Goal: Task Accomplishment & Management: Use online tool/utility

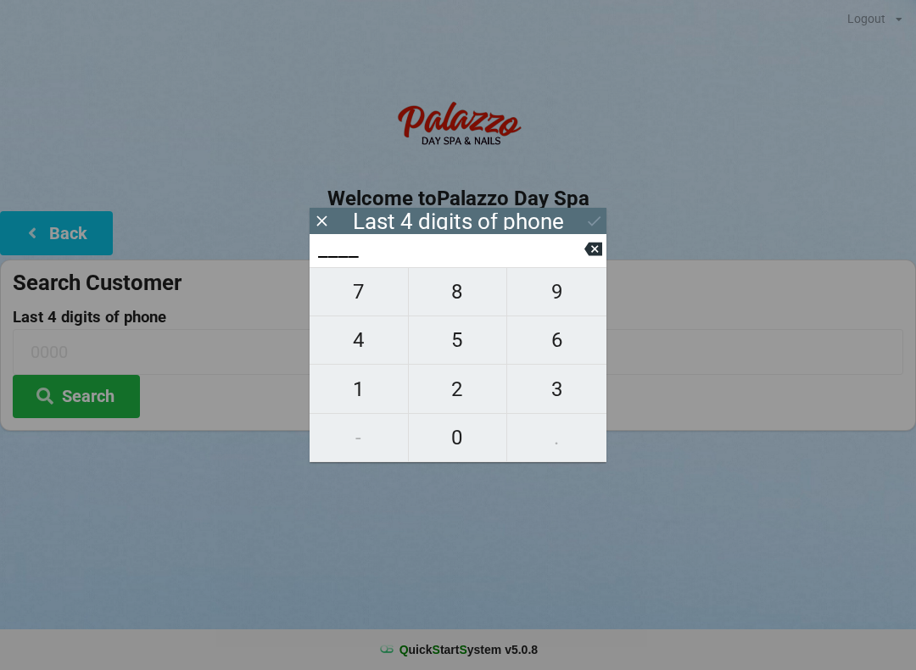
click at [357, 350] on span "4" at bounding box center [359, 340] width 98 height 36
type input "4___"
click at [454, 441] on span "0" at bounding box center [458, 438] width 98 height 36
type input "40__"
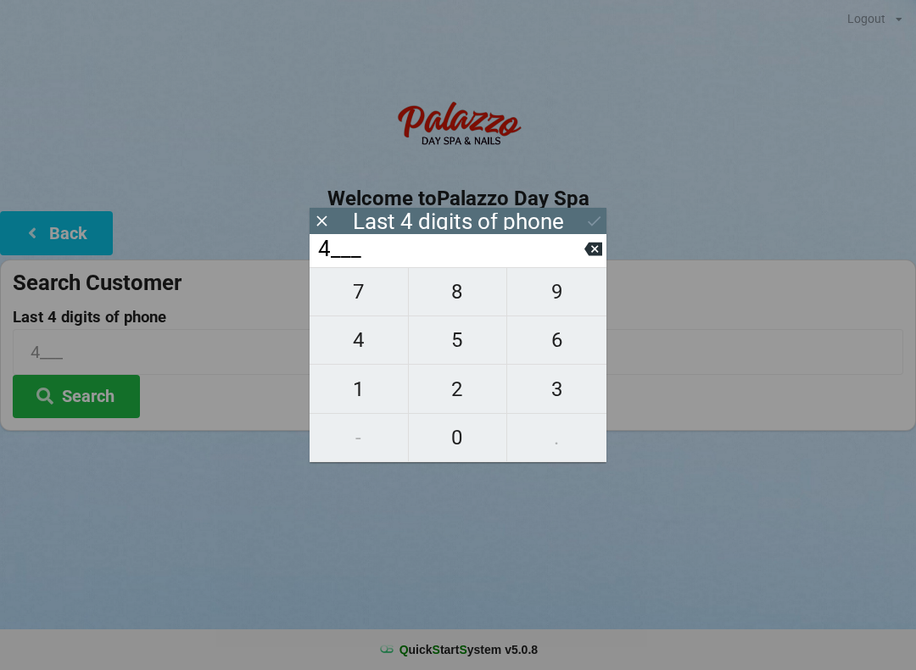
type input "40__"
click at [360, 310] on span "7" at bounding box center [359, 292] width 98 height 36
type input "407_"
click at [352, 310] on span "7" at bounding box center [359, 292] width 98 height 36
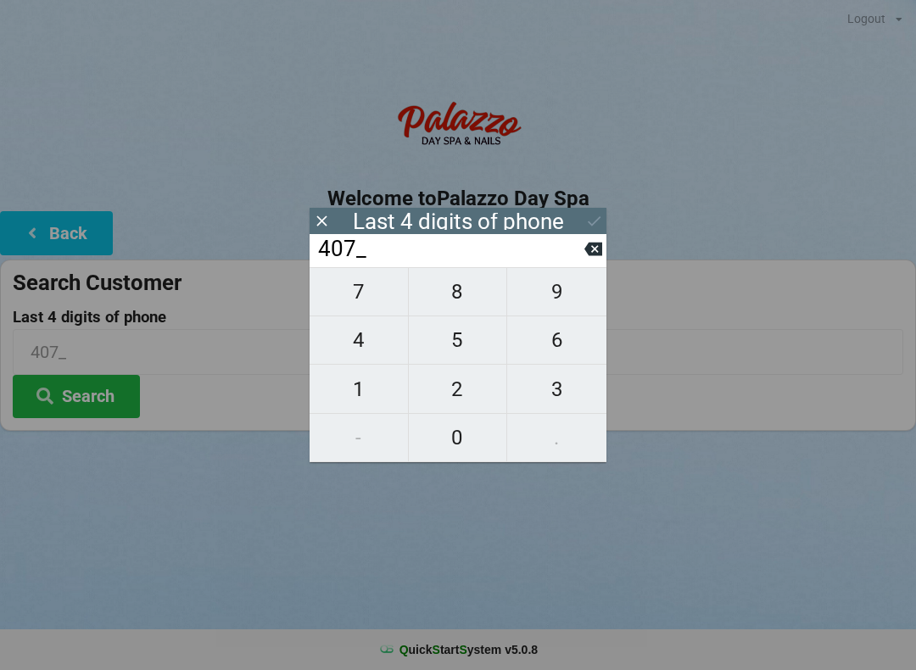
type input "4077"
click at [321, 237] on input "4077" at bounding box center [450, 249] width 268 height 27
click at [581, 263] on input "4077" at bounding box center [450, 249] width 268 height 27
click at [582, 259] on input "4077" at bounding box center [450, 249] width 268 height 27
click at [588, 256] on icon at bounding box center [593, 250] width 18 height 14
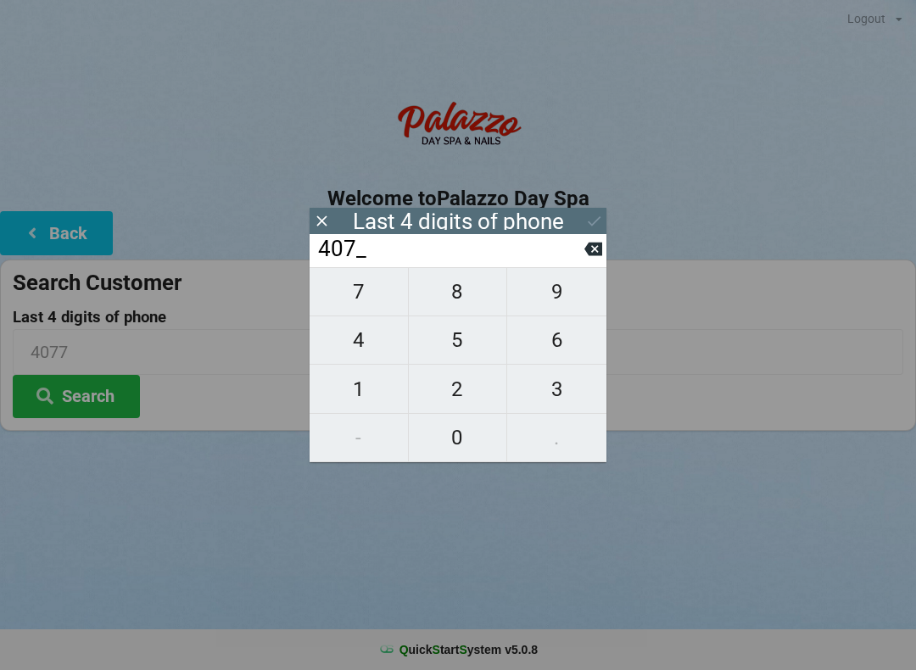
click at [578, 249] on input "407_" at bounding box center [450, 249] width 268 height 27
click at [593, 253] on icon at bounding box center [593, 249] width 18 height 18
click at [581, 247] on input "40__" at bounding box center [450, 249] width 268 height 27
click at [575, 246] on input "40__" at bounding box center [450, 249] width 268 height 27
click at [560, 248] on input "40__" at bounding box center [450, 249] width 268 height 27
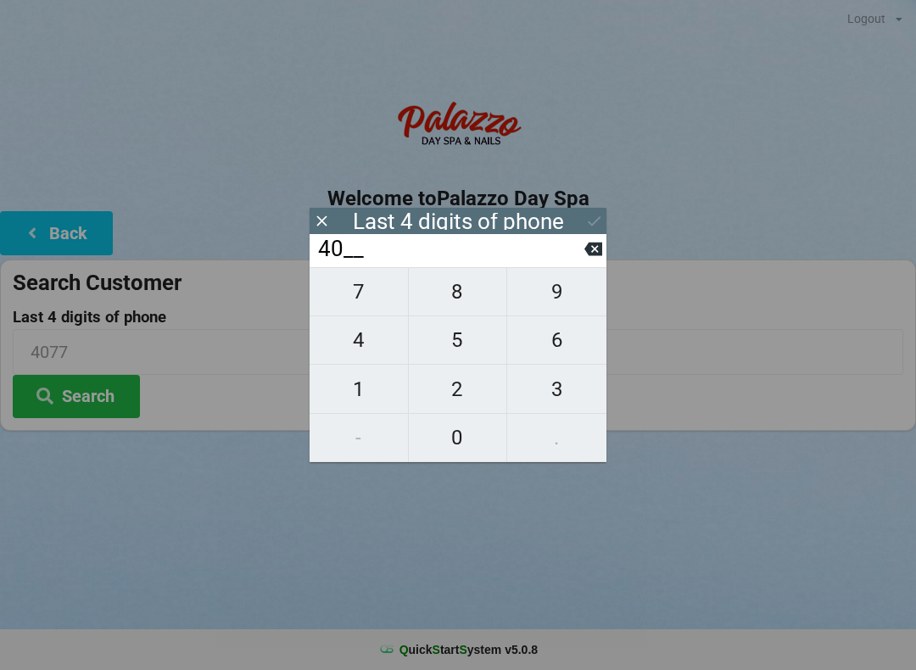
click at [586, 258] on icon at bounding box center [593, 249] width 18 height 18
click at [579, 256] on input "4___" at bounding box center [450, 249] width 268 height 27
click at [592, 256] on icon at bounding box center [593, 250] width 18 height 14
type input "____"
click at [545, 304] on span "9" at bounding box center [556, 292] width 99 height 36
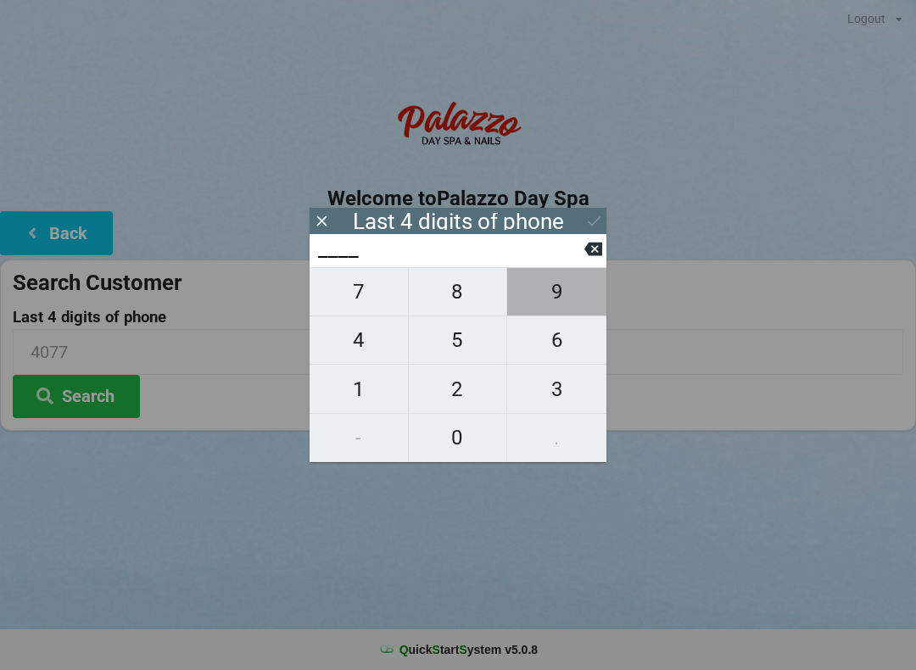
type input "9___"
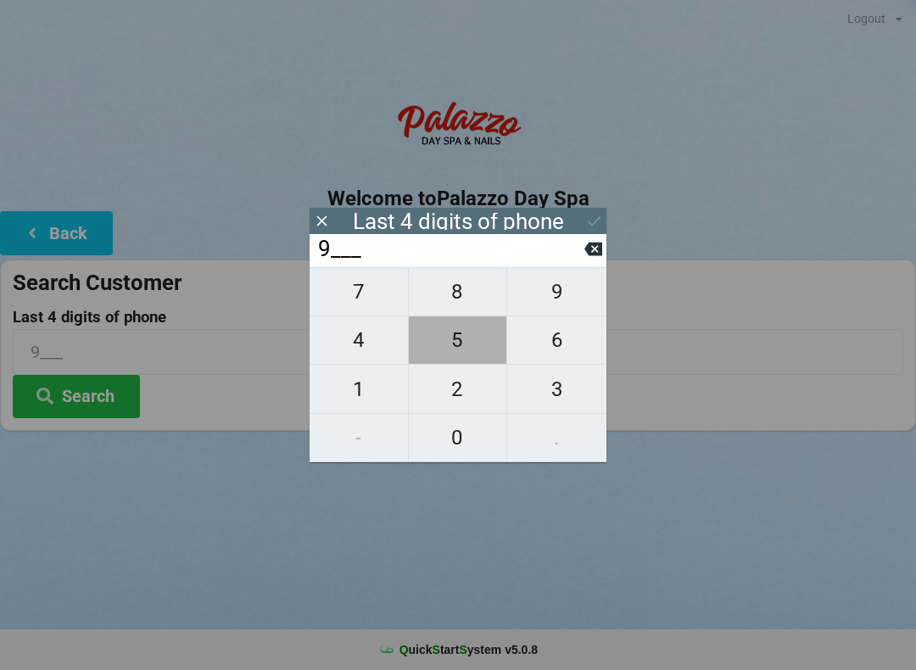
click at [451, 349] on span "5" at bounding box center [458, 340] width 98 height 36
type input "95__"
click at [547, 349] on span "6" at bounding box center [556, 340] width 99 height 36
type input "956_"
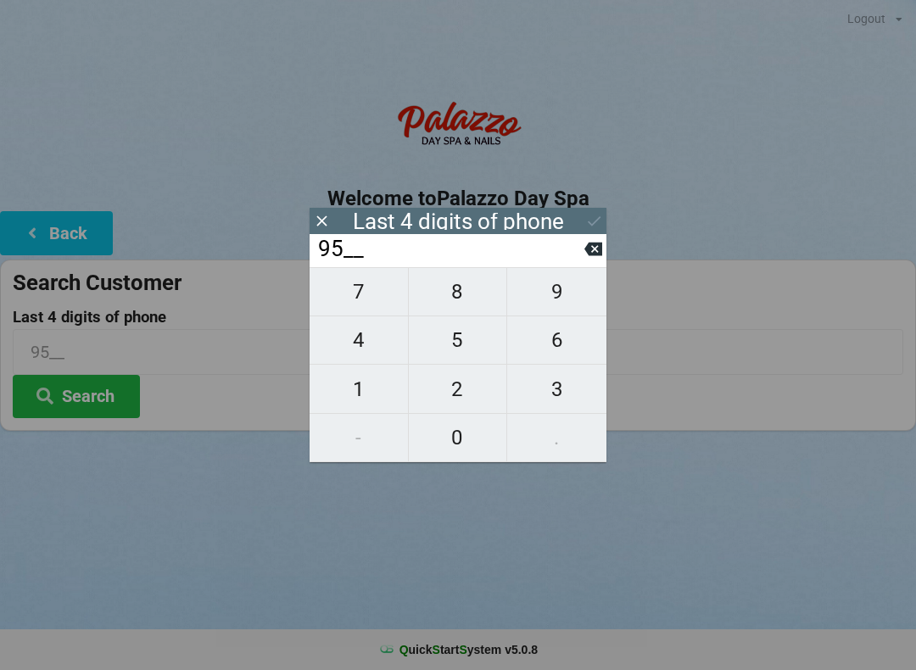
type input "956_"
click at [556, 401] on span "3" at bounding box center [556, 389] width 99 height 36
type input "9563"
click at [587, 220] on icon at bounding box center [594, 221] width 18 height 18
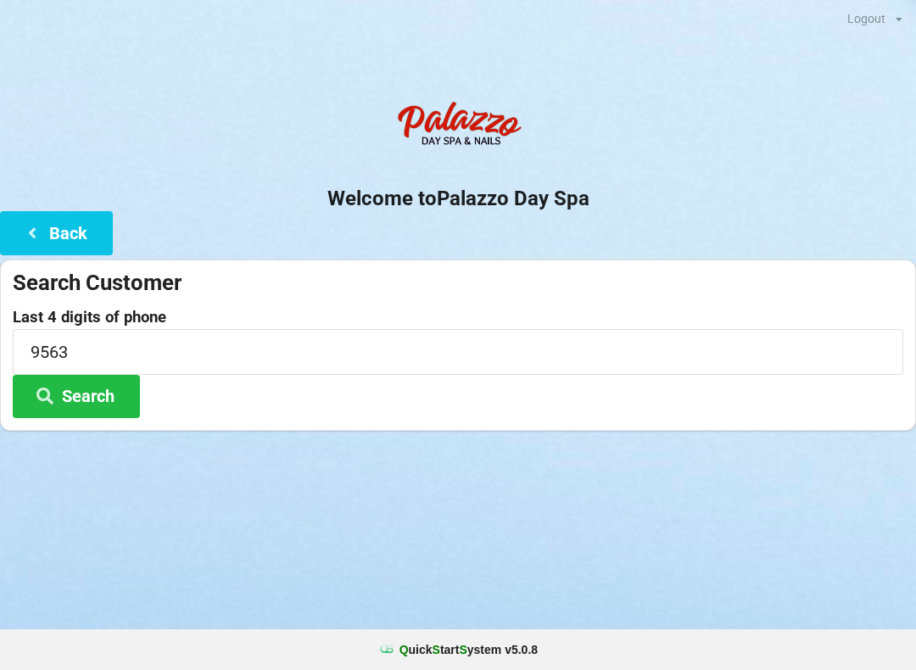
click at [93, 375] on button "Search" at bounding box center [76, 396] width 127 height 43
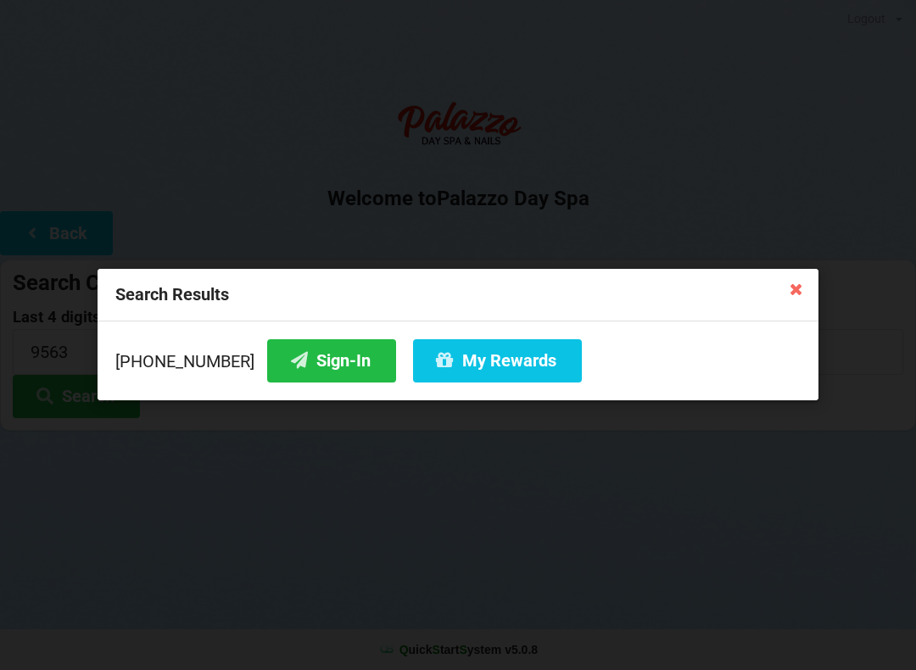
click at [304, 358] on button "Sign-In" at bounding box center [331, 360] width 129 height 43
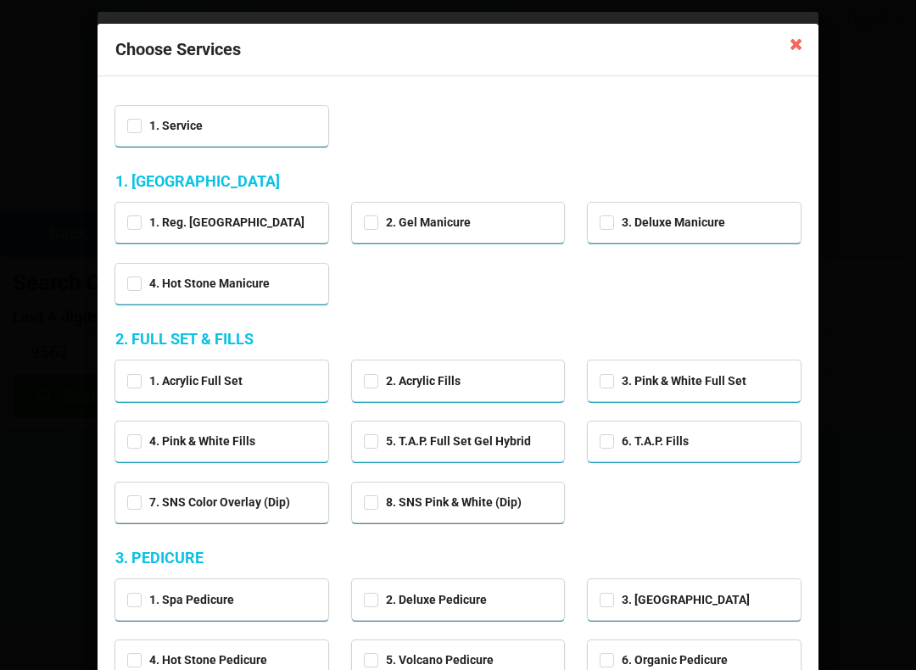
click at [867, 93] on div "Choose Services 1. Service 1. MANICURE 1. Reg. Manicure 2. Gel Manicure 3. Delu…" at bounding box center [458, 335] width 916 height 670
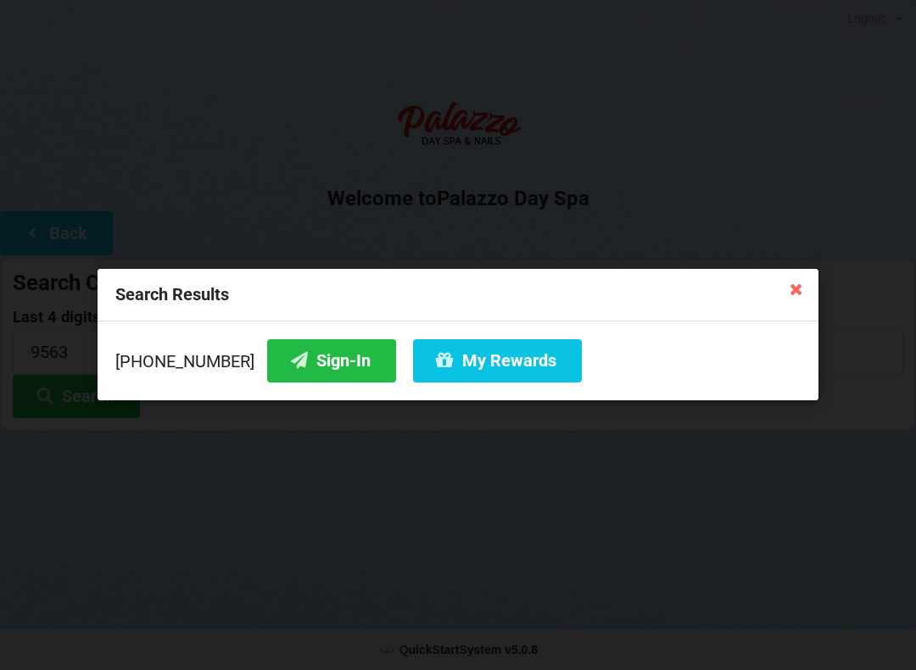
click at [784, 287] on icon at bounding box center [796, 288] width 27 height 27
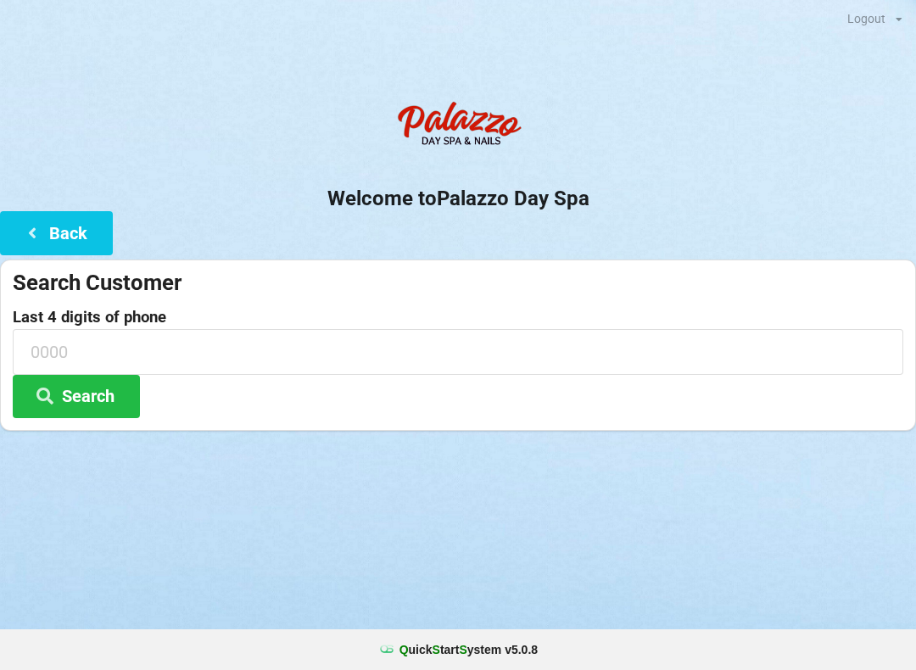
click at [78, 398] on button "Search" at bounding box center [76, 396] width 127 height 43
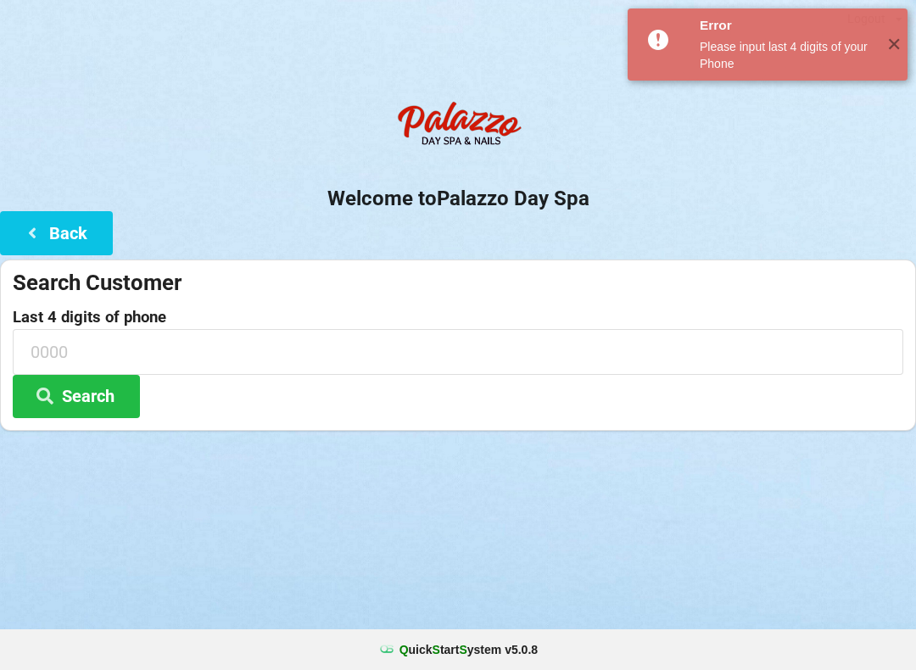
click at [80, 409] on button "Search" at bounding box center [76, 396] width 127 height 43
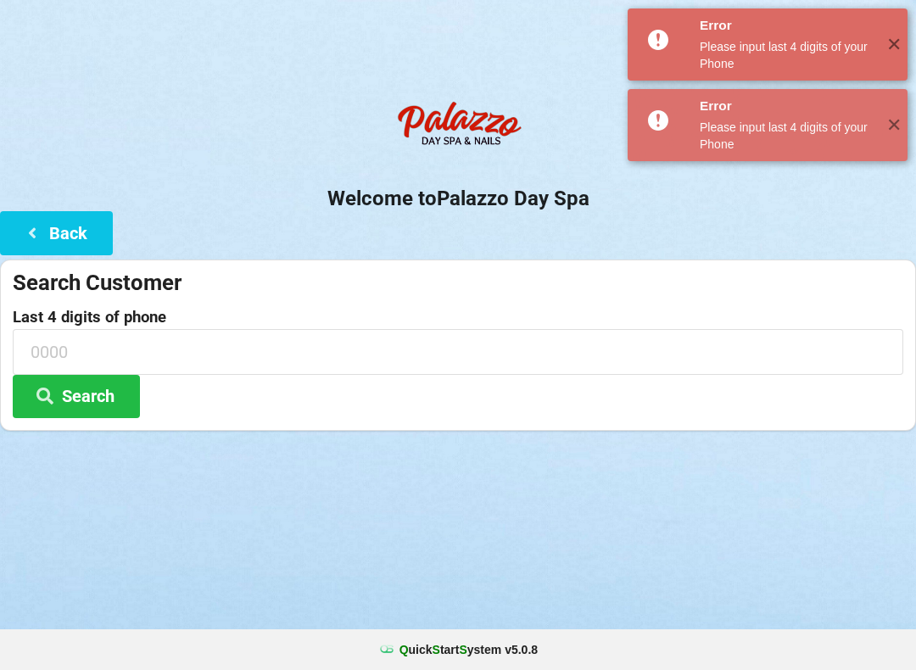
click at [59, 221] on button "Back" at bounding box center [56, 232] width 113 height 43
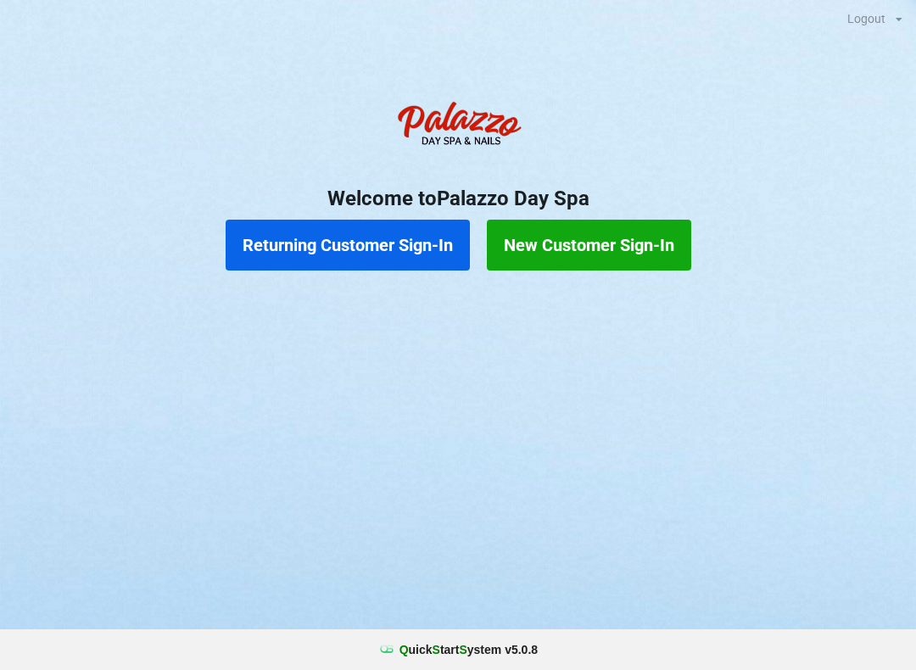
click at [361, 238] on button "Returning Customer Sign-In" at bounding box center [348, 245] width 244 height 51
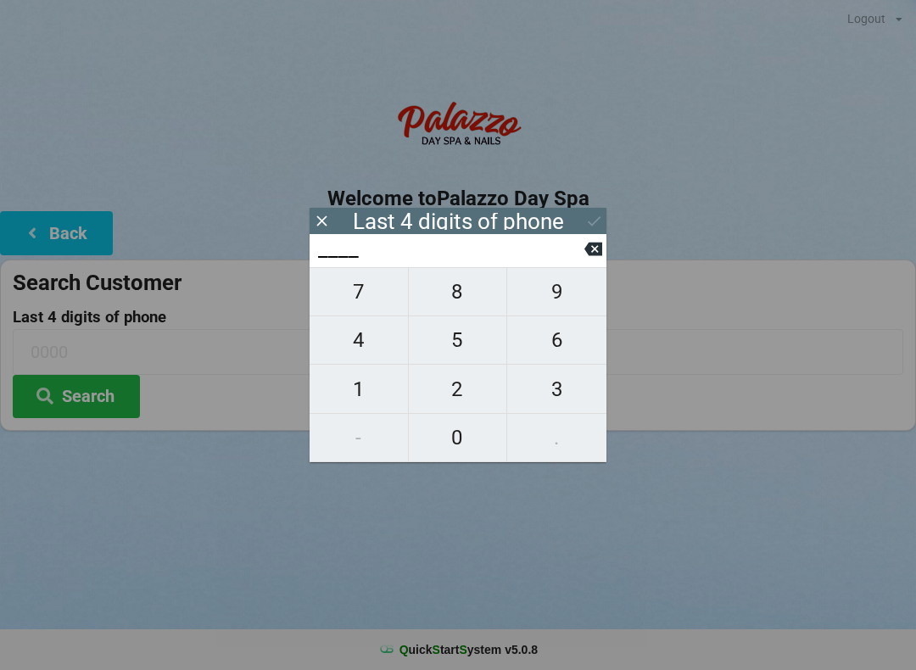
click at [453, 342] on span "5" at bounding box center [458, 340] width 98 height 36
type input "5___"
click at [346, 349] on span "4" at bounding box center [359, 340] width 98 height 36
type input "54__"
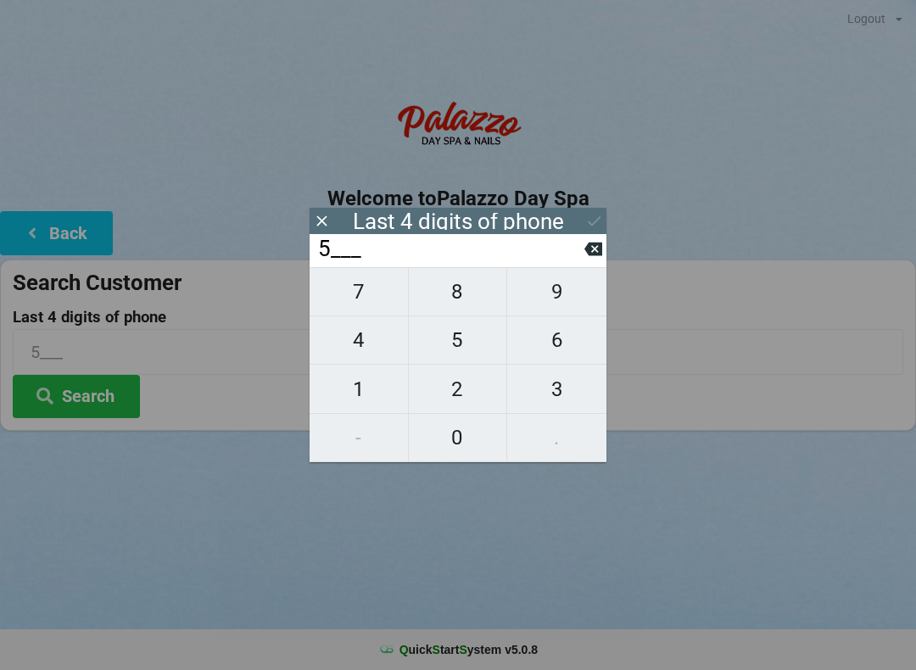
type input "54__"
click at [346, 301] on span "7" at bounding box center [359, 292] width 98 height 36
type input "547_"
click at [441, 298] on span "8" at bounding box center [458, 292] width 98 height 36
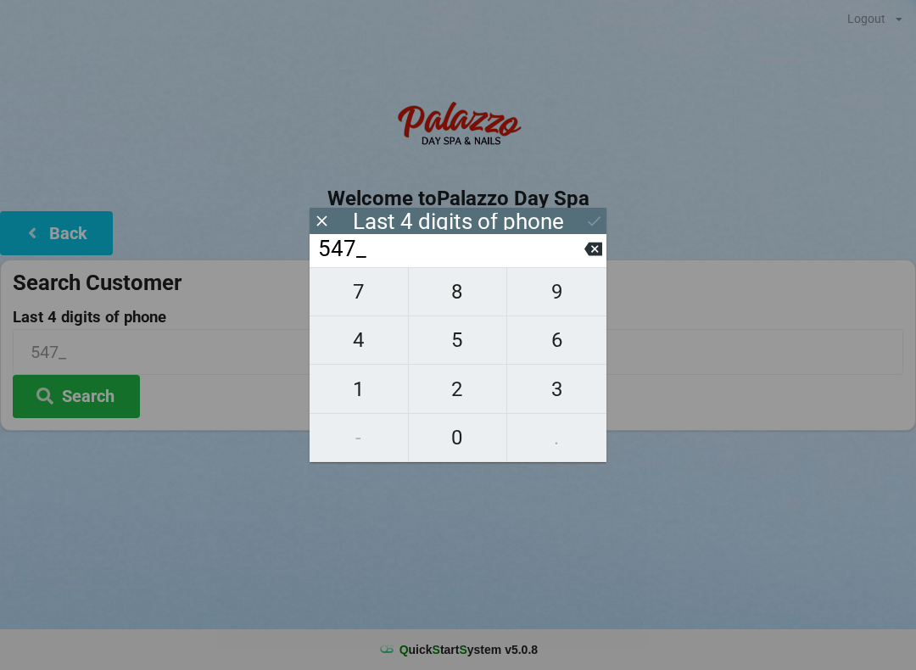
type input "5478"
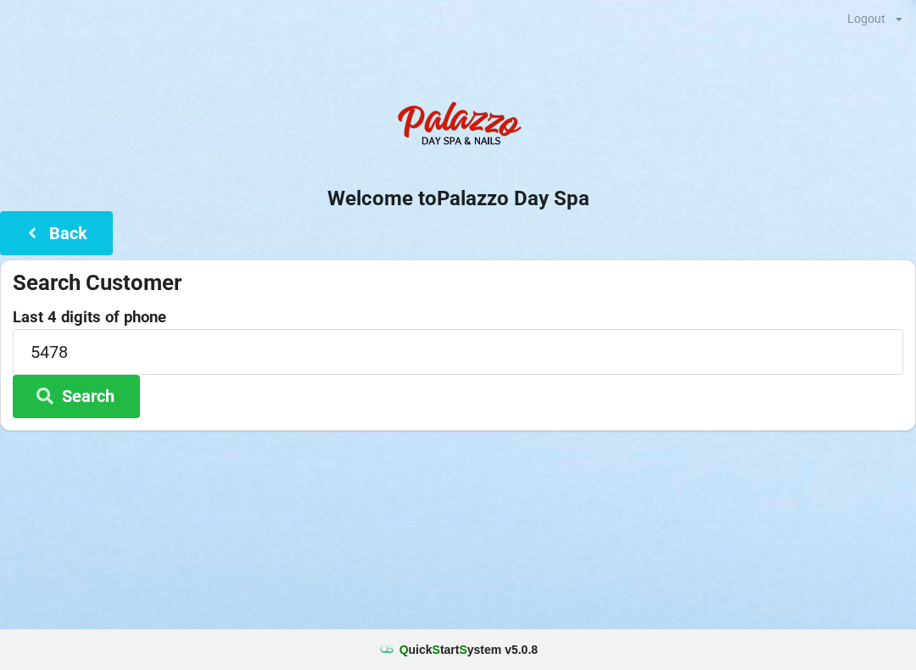
click at [53, 399] on icon at bounding box center [45, 395] width 20 height 14
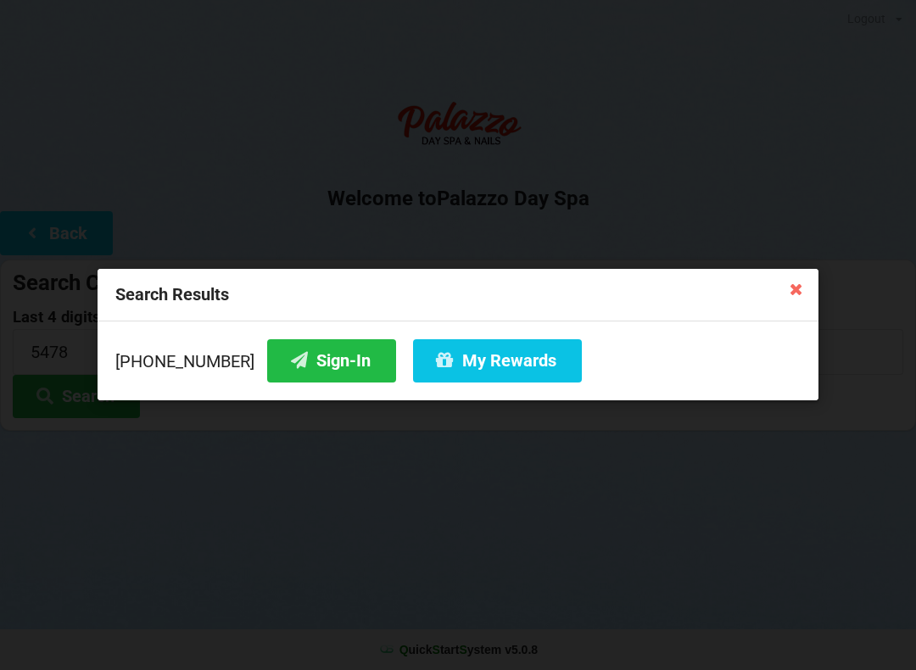
click at [796, 300] on icon at bounding box center [796, 288] width 27 height 27
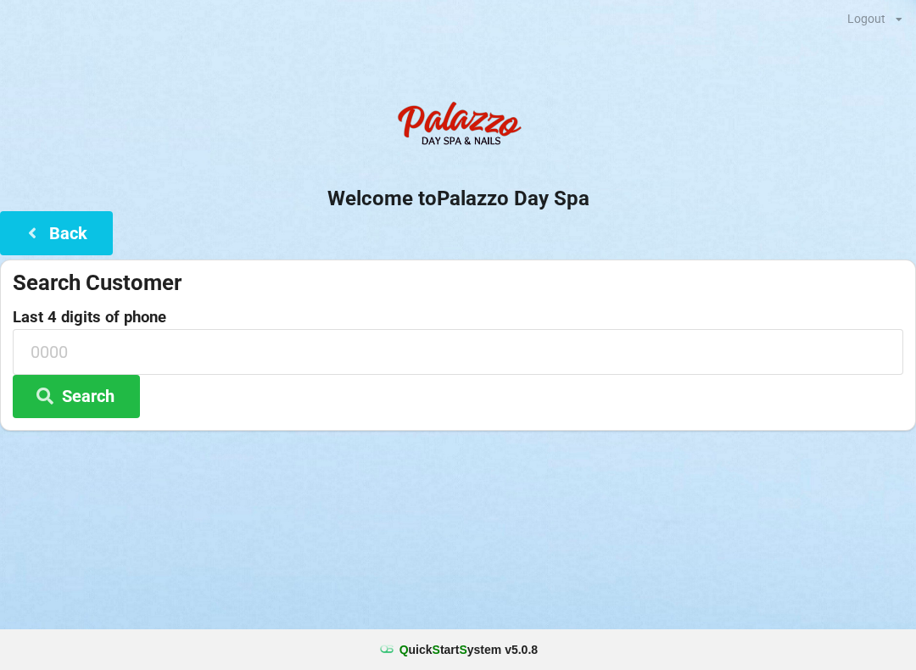
click at [789, 282] on div "Search Customer" at bounding box center [458, 283] width 890 height 28
click at [40, 237] on icon at bounding box center [32, 232] width 20 height 14
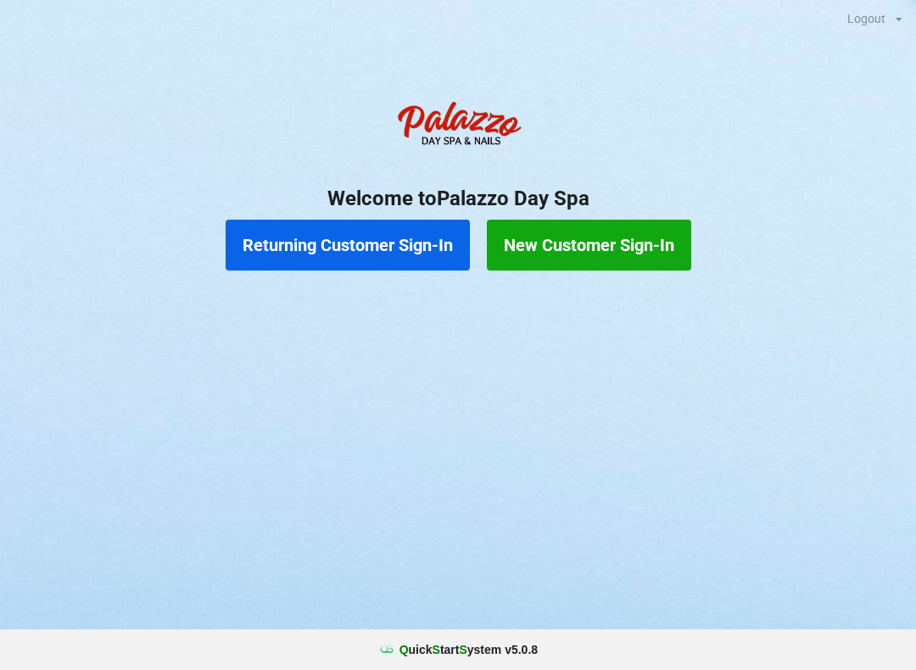
click at [347, 248] on button "Returning Customer Sign-In" at bounding box center [348, 245] width 244 height 51
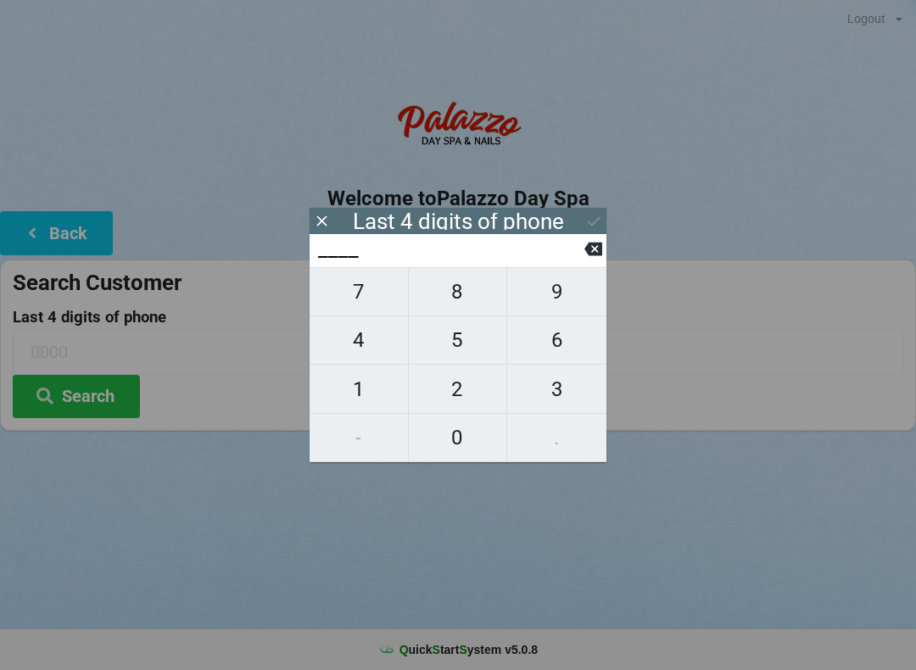
click at [553, 343] on span "6" at bounding box center [556, 340] width 99 height 36
type input "6___"
click at [366, 388] on span "1" at bounding box center [359, 389] width 98 height 36
type input "61__"
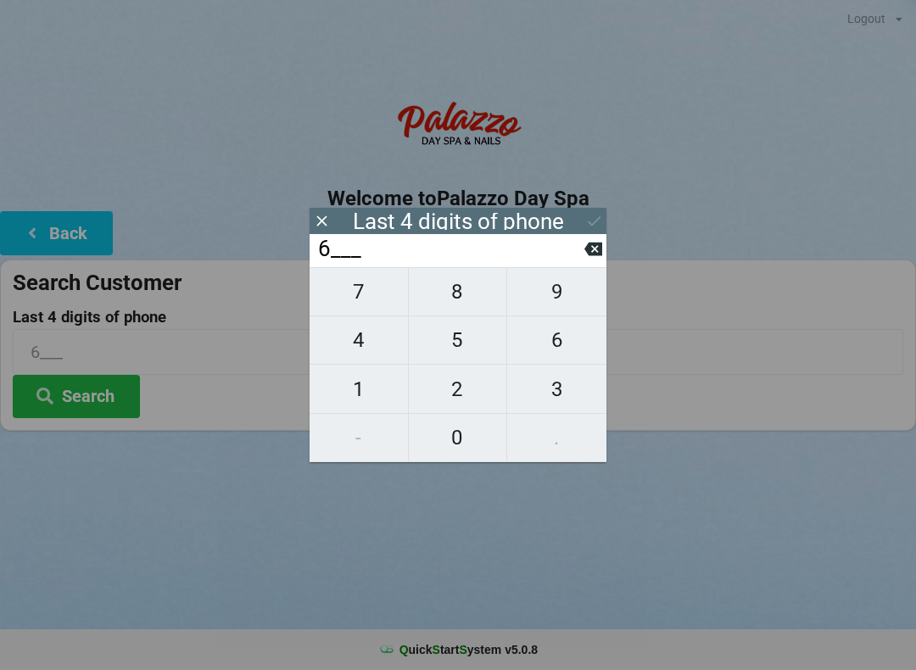
type input "61__"
click at [448, 300] on span "8" at bounding box center [458, 292] width 98 height 36
type input "618_"
click at [452, 443] on span "0" at bounding box center [458, 438] width 98 height 36
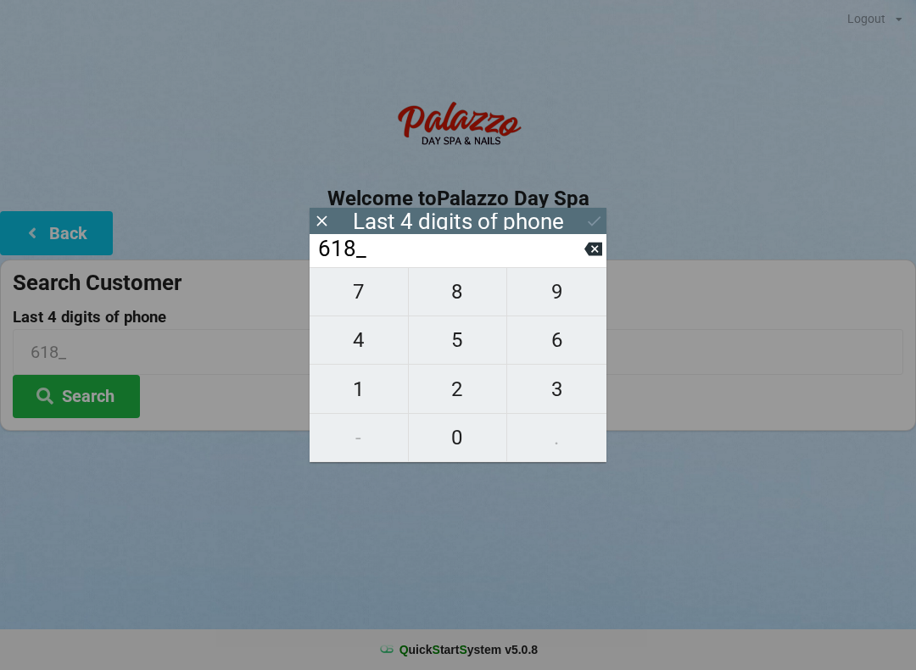
type input "6180"
click at [85, 394] on button "Search" at bounding box center [76, 396] width 127 height 43
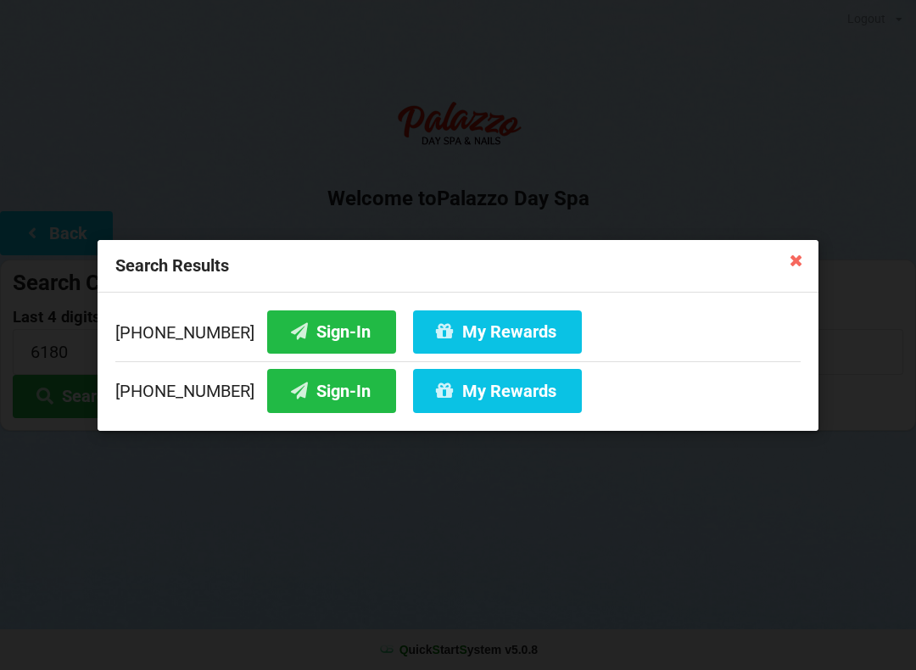
click at [453, 331] on button "My Rewards" at bounding box center [497, 331] width 169 height 43
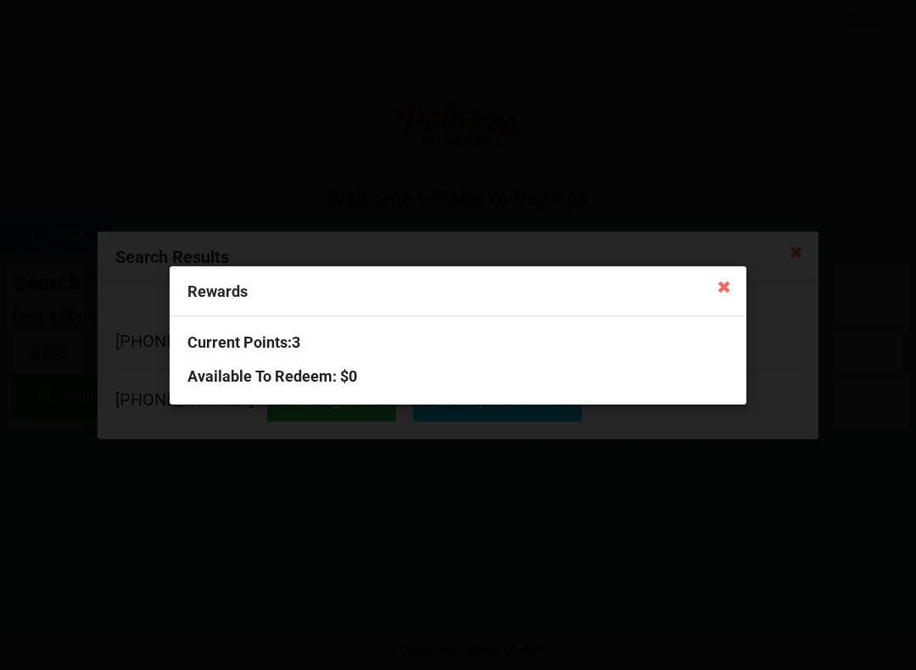
click at [724, 272] on icon at bounding box center [724, 285] width 27 height 27
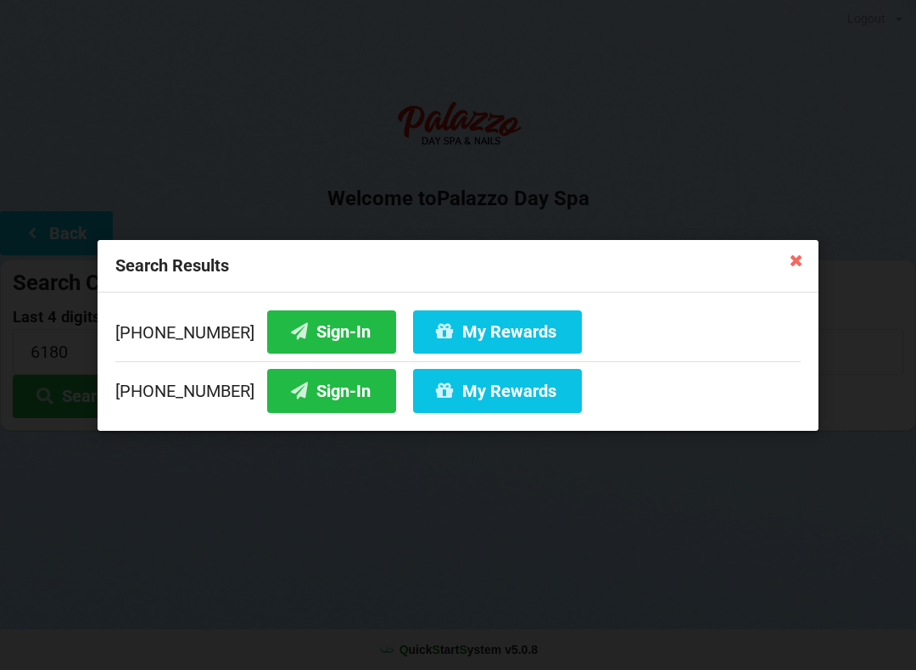
click at [800, 252] on icon at bounding box center [796, 259] width 27 height 27
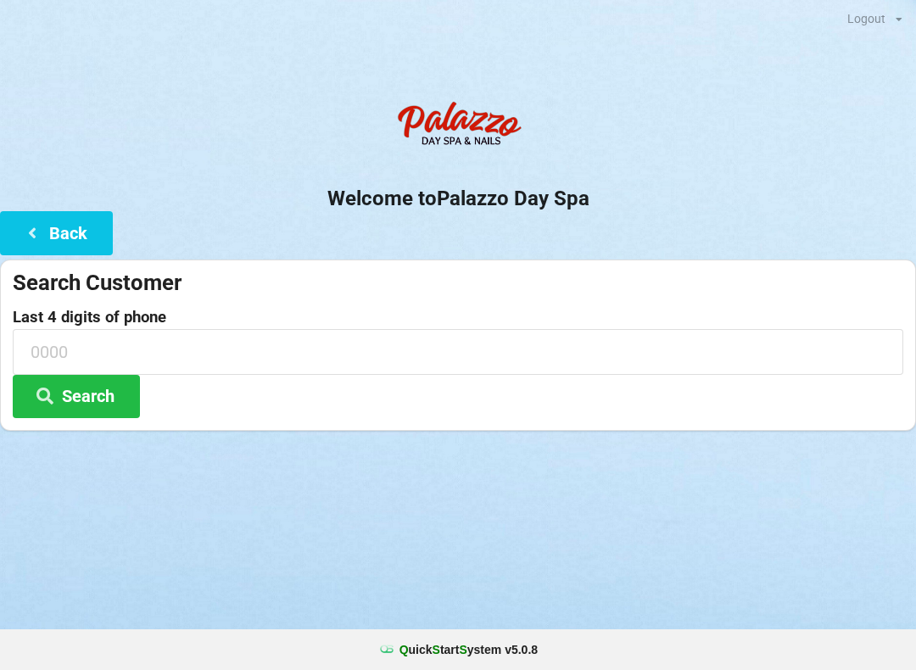
click at [14, 243] on button "Back" at bounding box center [56, 232] width 113 height 43
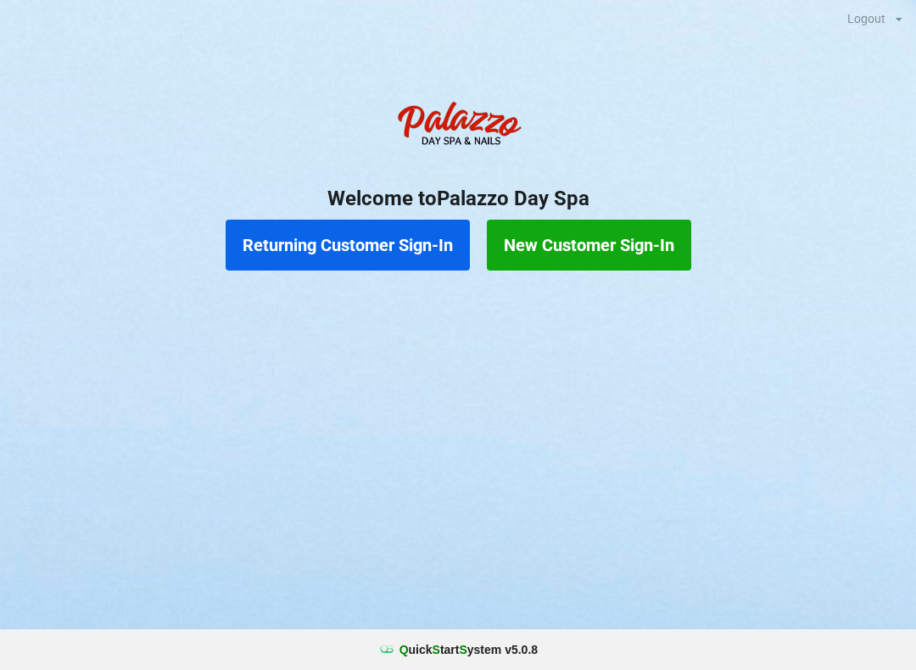
click at [352, 241] on button "Returning Customer Sign-In" at bounding box center [348, 245] width 244 height 51
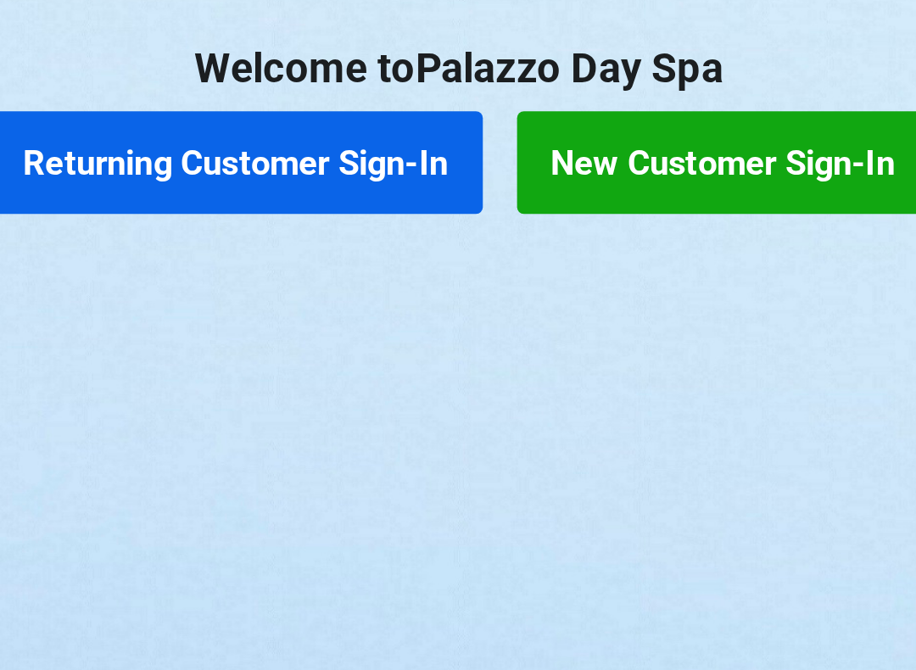
click at [226, 220] on button "Returning Customer Sign-In" at bounding box center [348, 245] width 244 height 51
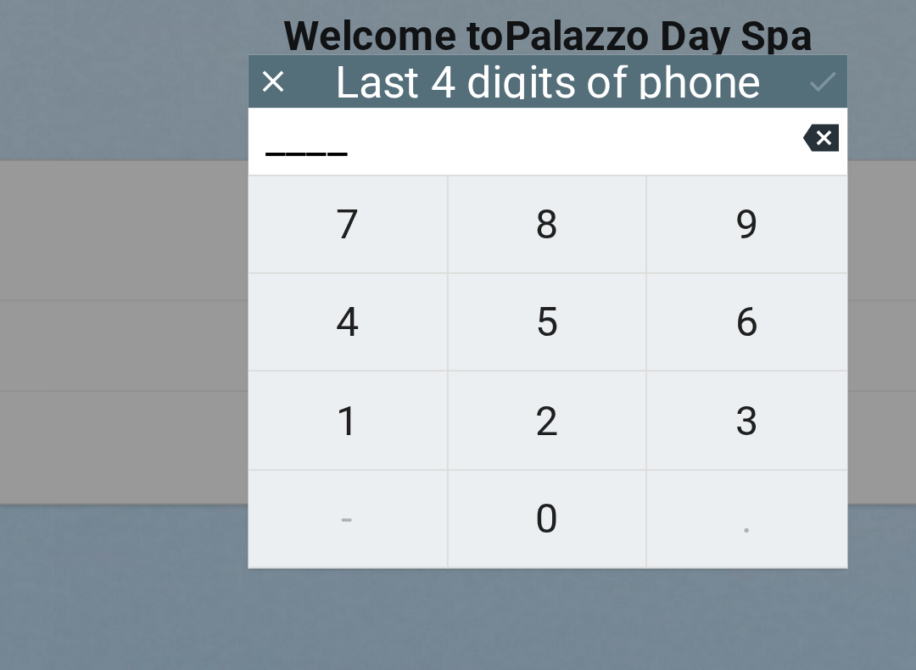
click at [584, 243] on icon at bounding box center [593, 250] width 18 height 14
click at [313, 212] on icon at bounding box center [322, 221] width 18 height 18
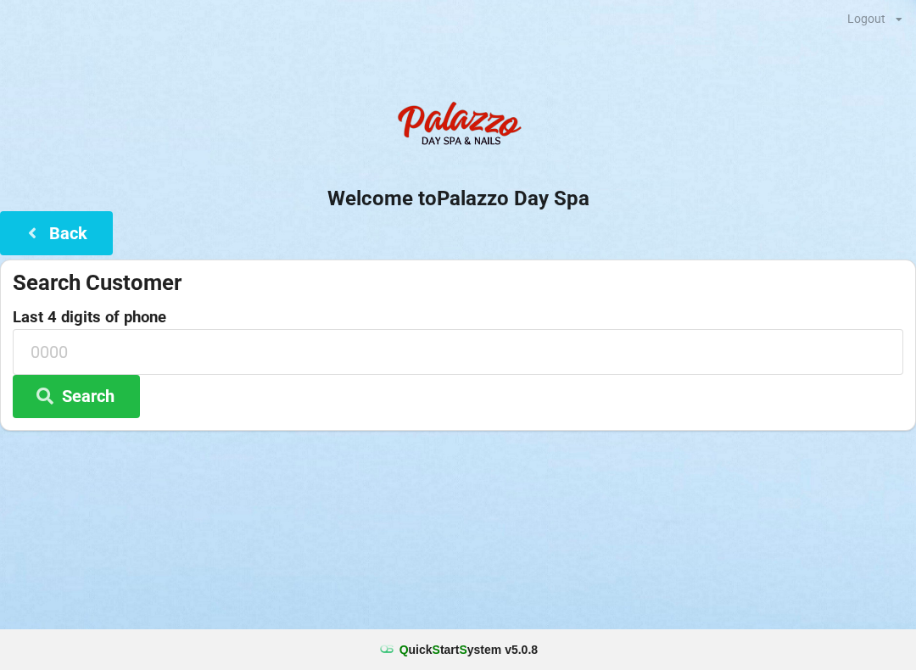
click at [42, 232] on icon at bounding box center [32, 232] width 20 height 14
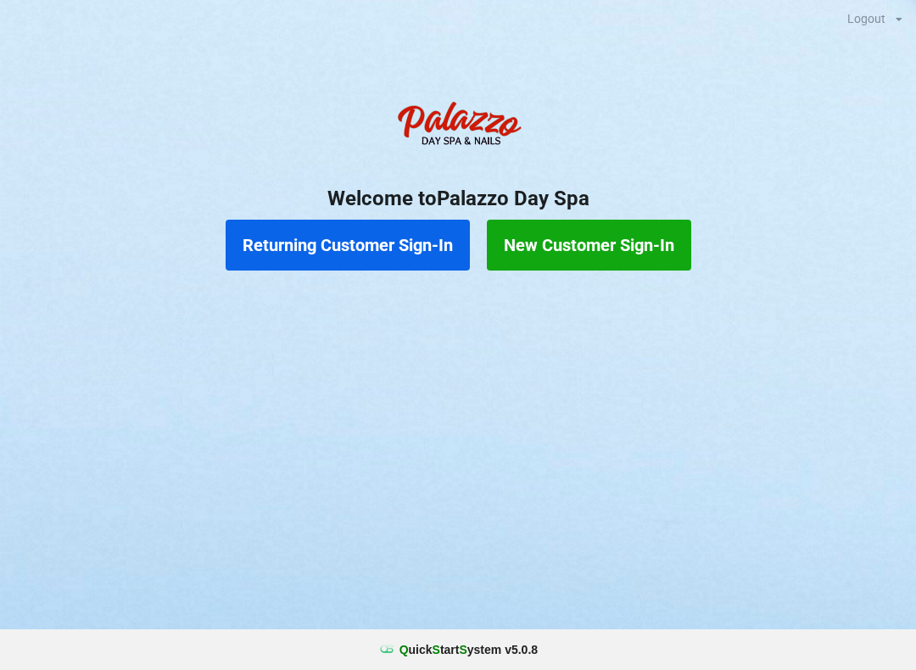
click at [326, 249] on button "Returning Customer Sign-In" at bounding box center [348, 245] width 244 height 51
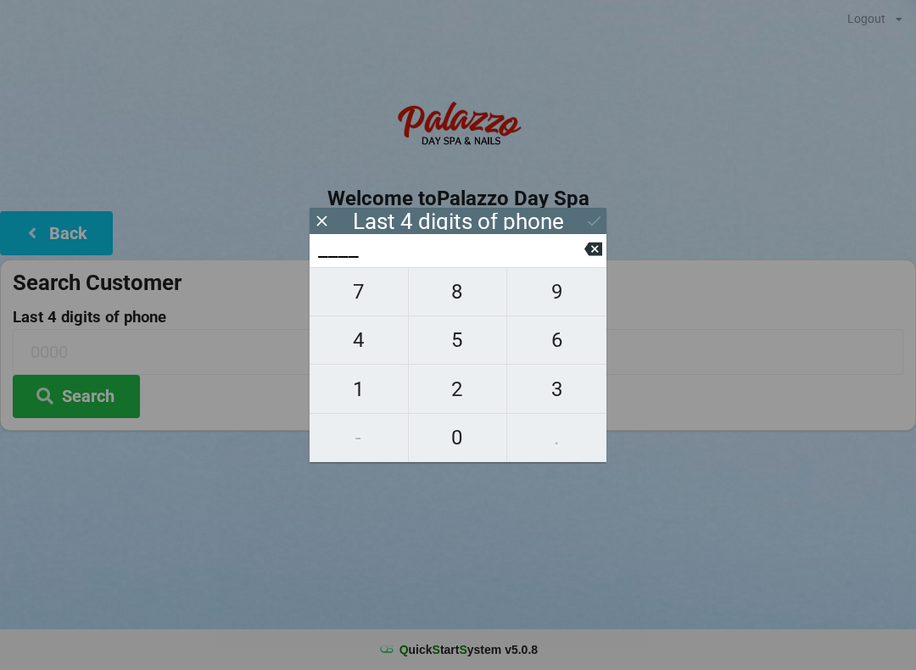
click at [365, 351] on span "4" at bounding box center [359, 340] width 98 height 36
type input "4___"
click at [460, 442] on span "0" at bounding box center [458, 438] width 98 height 36
type input "40__"
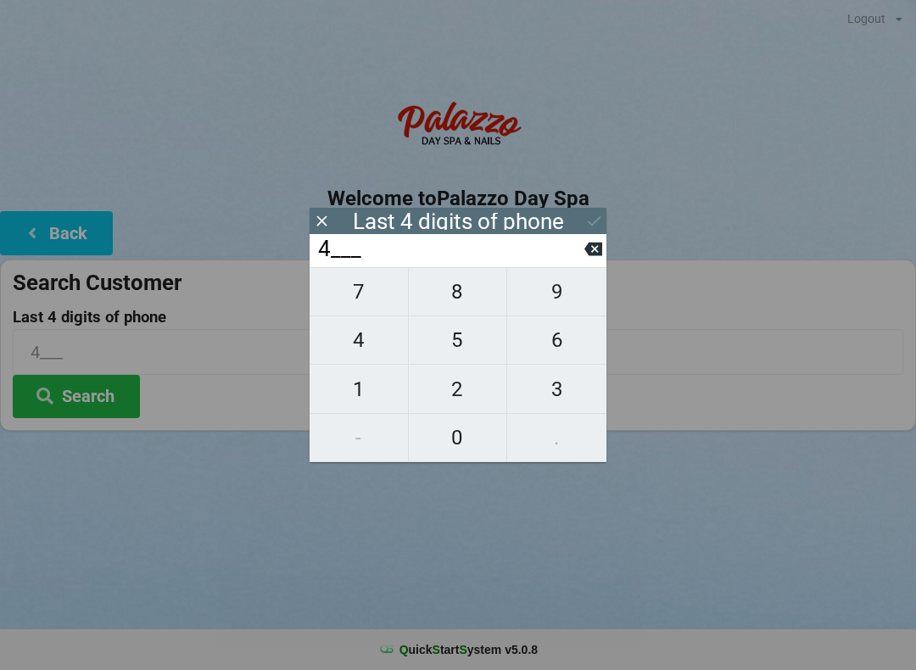
type input "40__"
click at [555, 346] on span "6" at bounding box center [556, 340] width 99 height 36
type input "406_"
click at [556, 348] on span "6" at bounding box center [556, 340] width 99 height 36
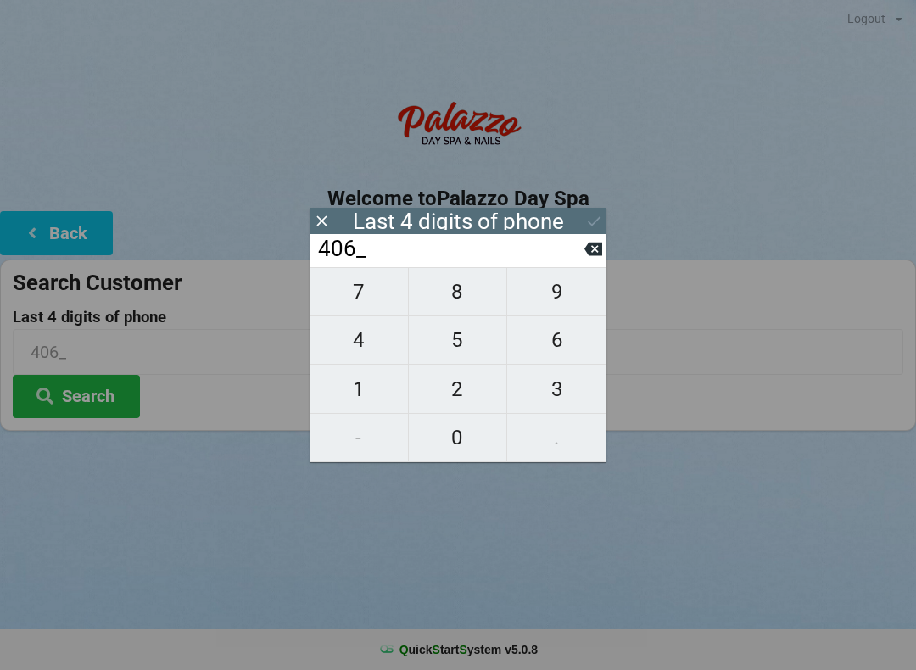
type input "4066"
click at [365, 301] on div "7 8 9 4 5 6 1 2 3 - 0 ." at bounding box center [458, 364] width 297 height 195
click at [600, 254] on icon at bounding box center [593, 250] width 18 height 14
click at [586, 256] on icon at bounding box center [593, 250] width 18 height 14
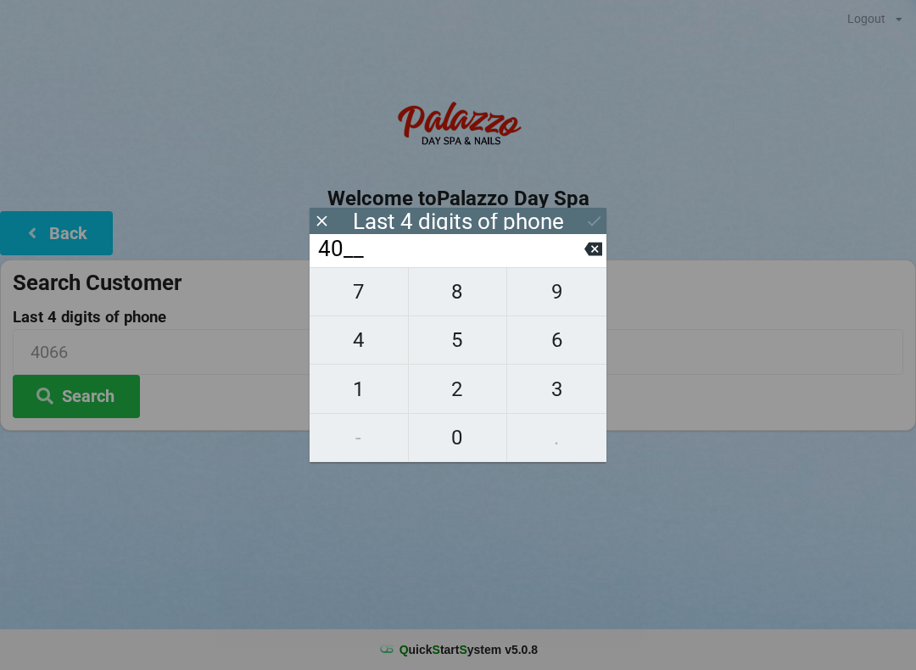
click at [585, 256] on icon at bounding box center [593, 249] width 18 height 18
click at [591, 254] on icon at bounding box center [593, 250] width 18 height 14
click at [354, 348] on span "4" at bounding box center [359, 340] width 98 height 36
type input "4___"
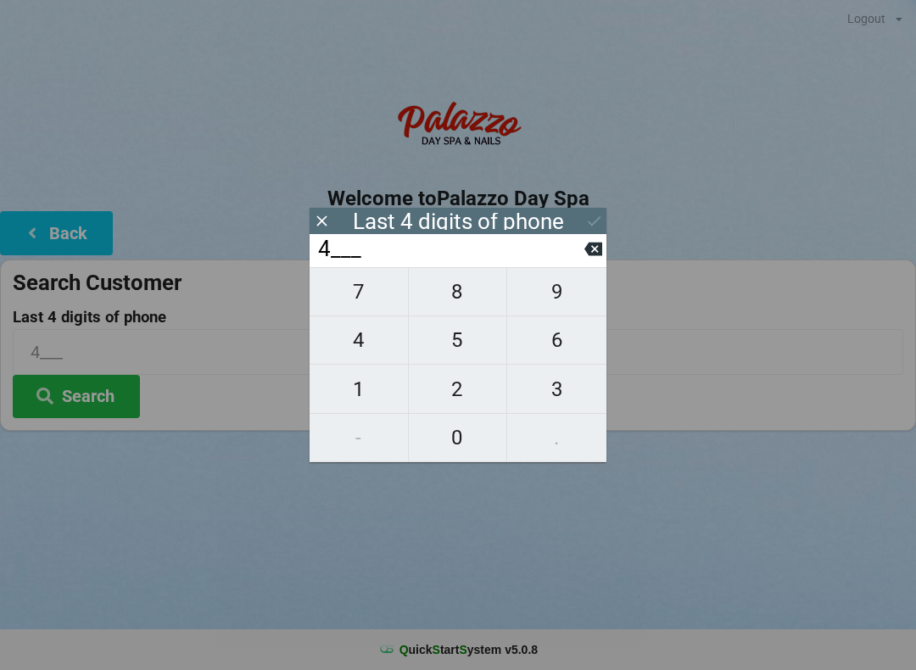
click at [570, 342] on span "6" at bounding box center [556, 340] width 99 height 36
type input "46__"
click at [373, 349] on span "4" at bounding box center [359, 340] width 98 height 36
type input "464_"
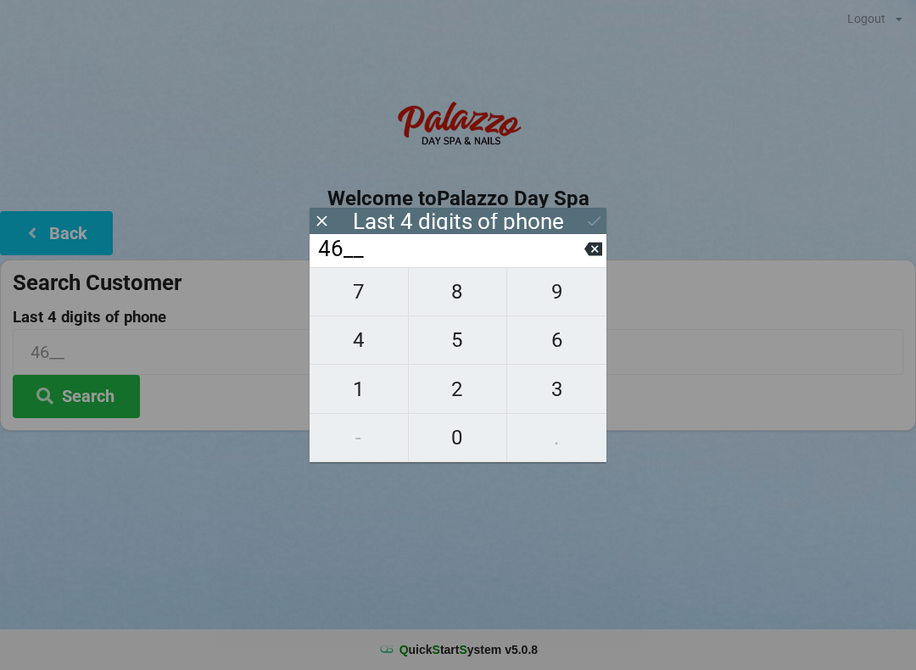
type input "464_"
click at [464, 340] on span "5" at bounding box center [458, 340] width 98 height 36
type input "4645"
click at [87, 401] on button "Search" at bounding box center [76, 396] width 127 height 43
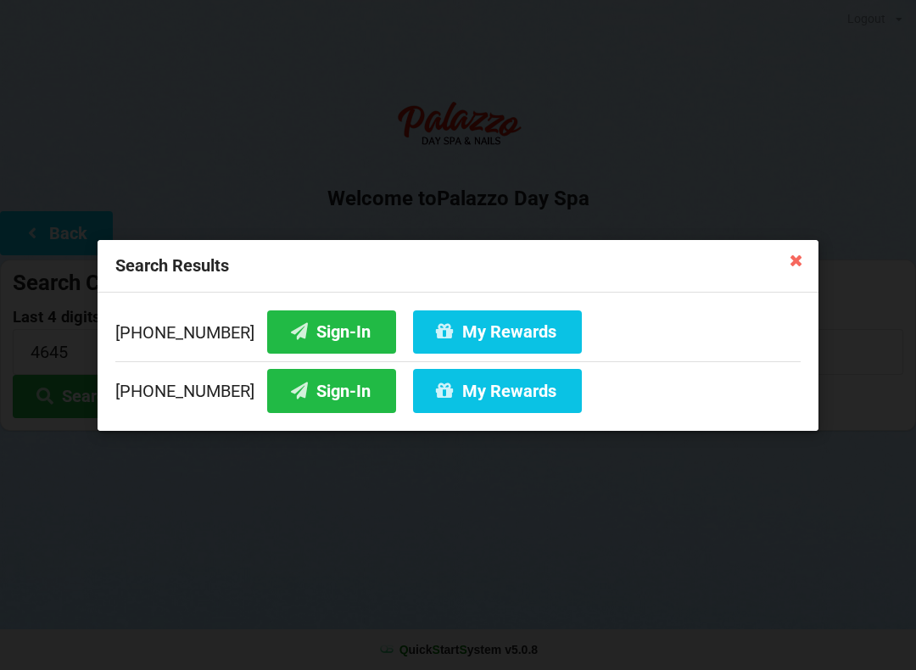
click at [302, 328] on button "Sign-In" at bounding box center [331, 331] width 129 height 43
